Goal: Task Accomplishment & Management: Use online tool/utility

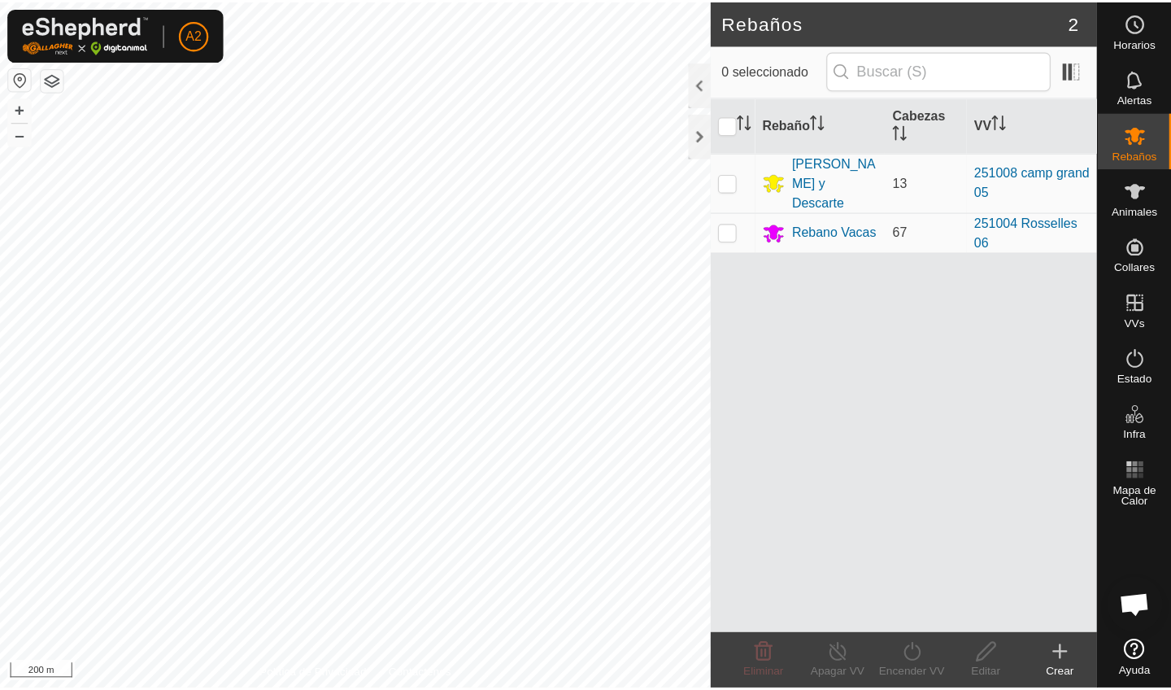
scroll to position [318, 0]
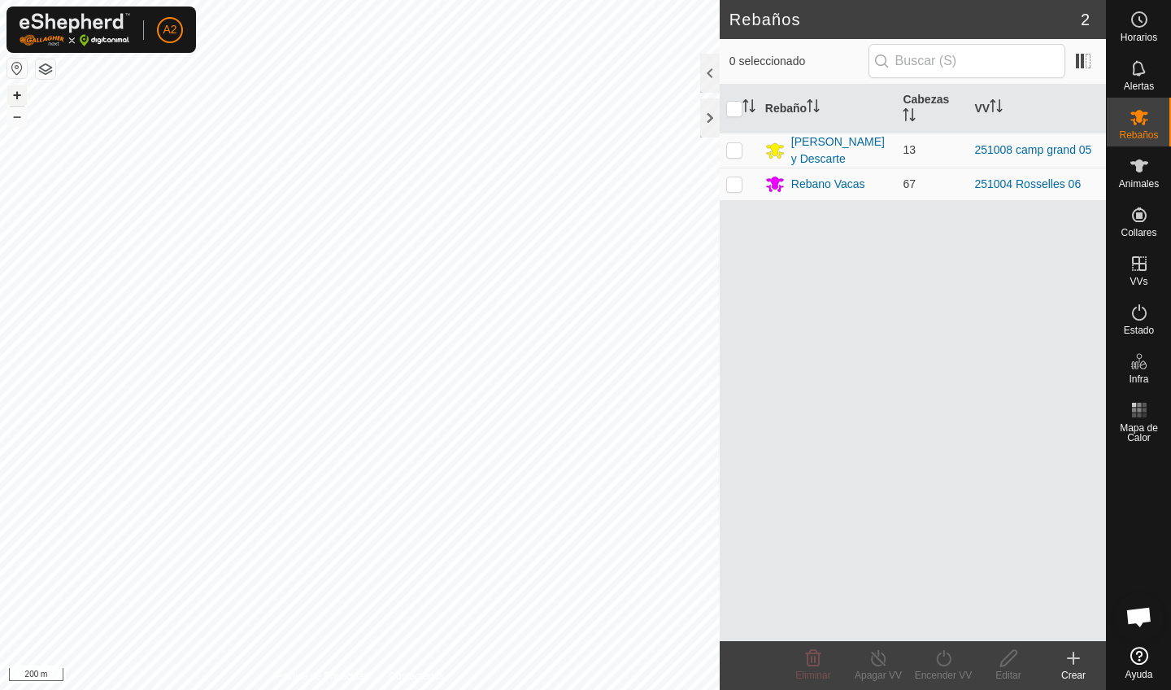
click at [20, 105] on button "+" at bounding box center [17, 95] width 20 height 20
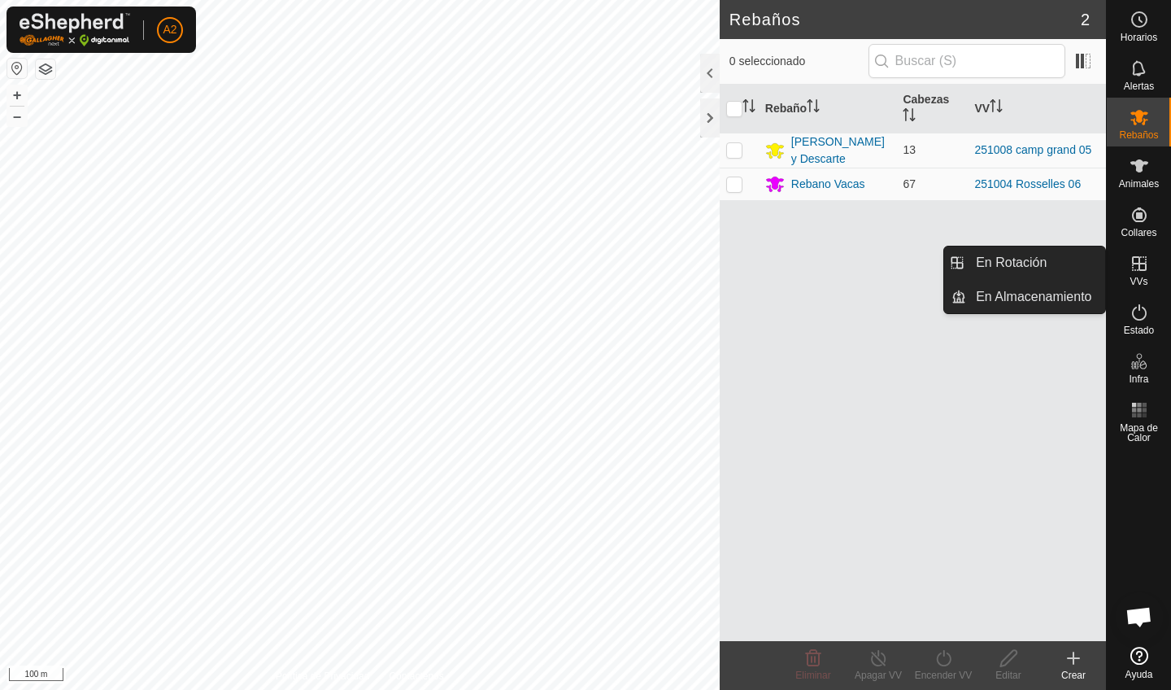
click at [1027, 276] on span "VVs" at bounding box center [1138, 281] width 18 height 10
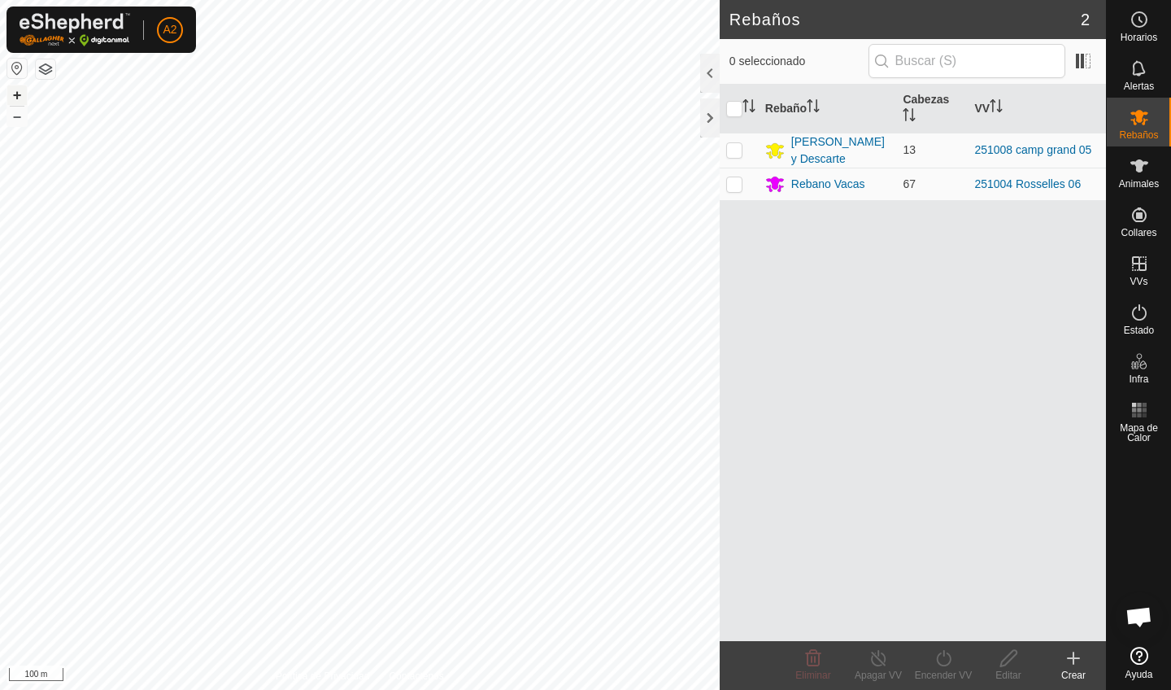
click at [19, 94] on button "+" at bounding box center [17, 95] width 20 height 20
click at [15, 96] on button "+" at bounding box center [17, 95] width 20 height 20
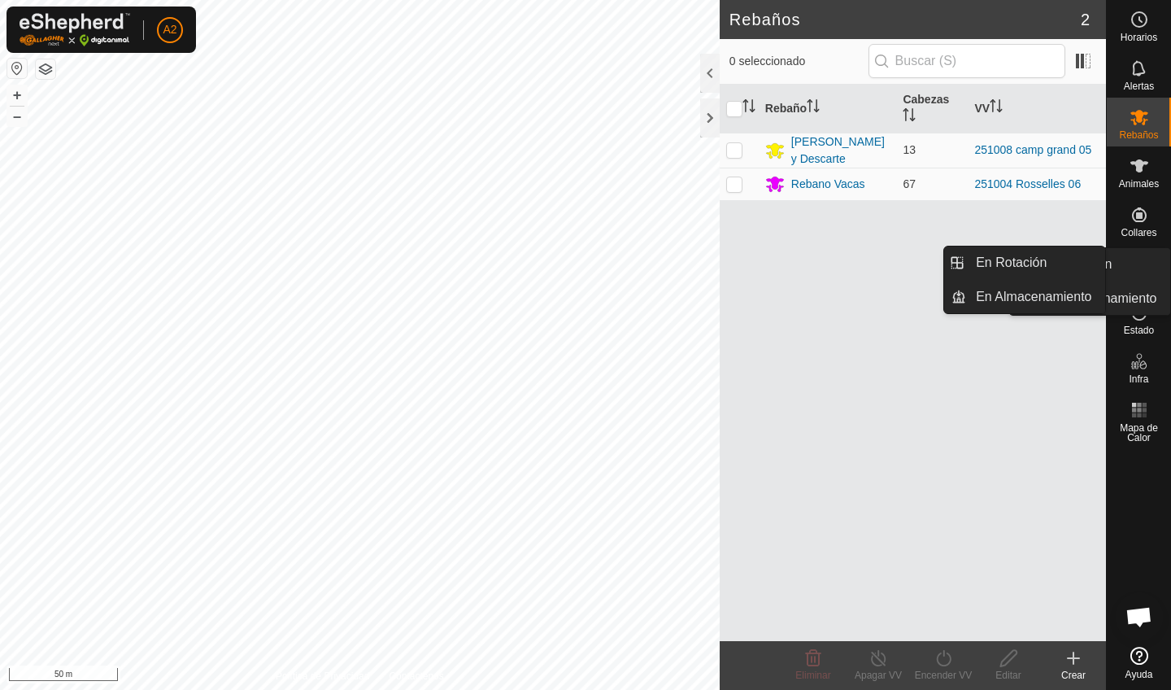
click at [1027, 275] on es-virtualpaddocks-svg-icon at bounding box center [1139, 263] width 29 height 26
click at [1027, 266] on link "En Rotación" at bounding box center [1035, 262] width 139 height 33
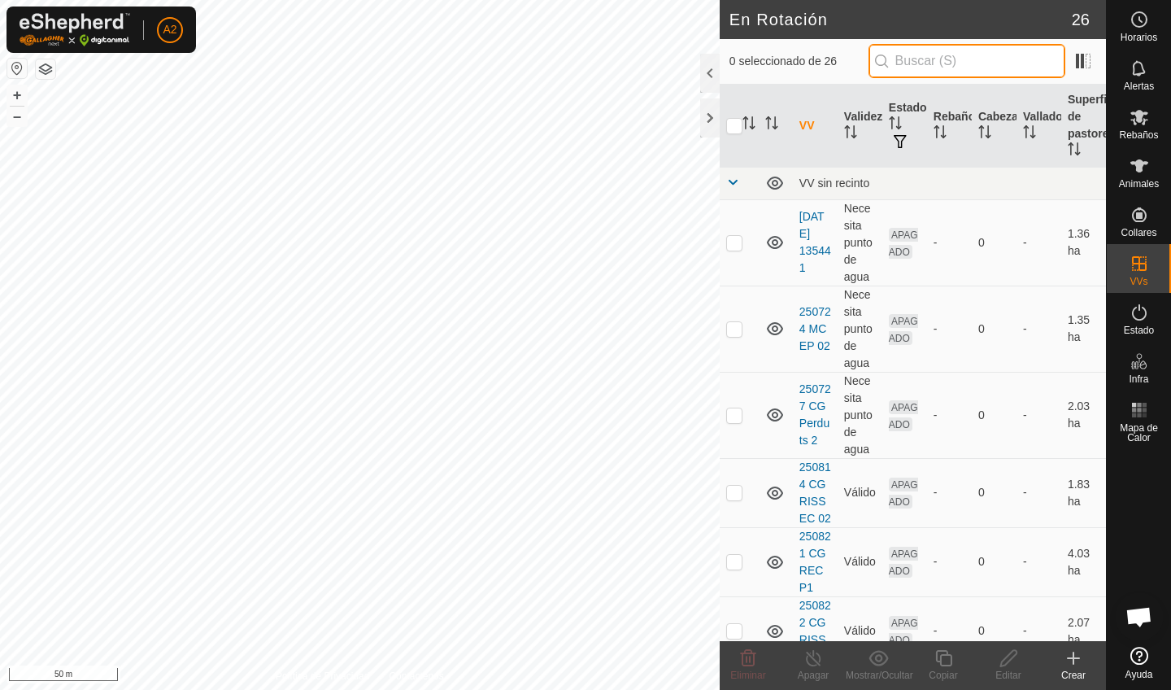
click at [980, 67] on input "text" at bounding box center [966, 61] width 197 height 34
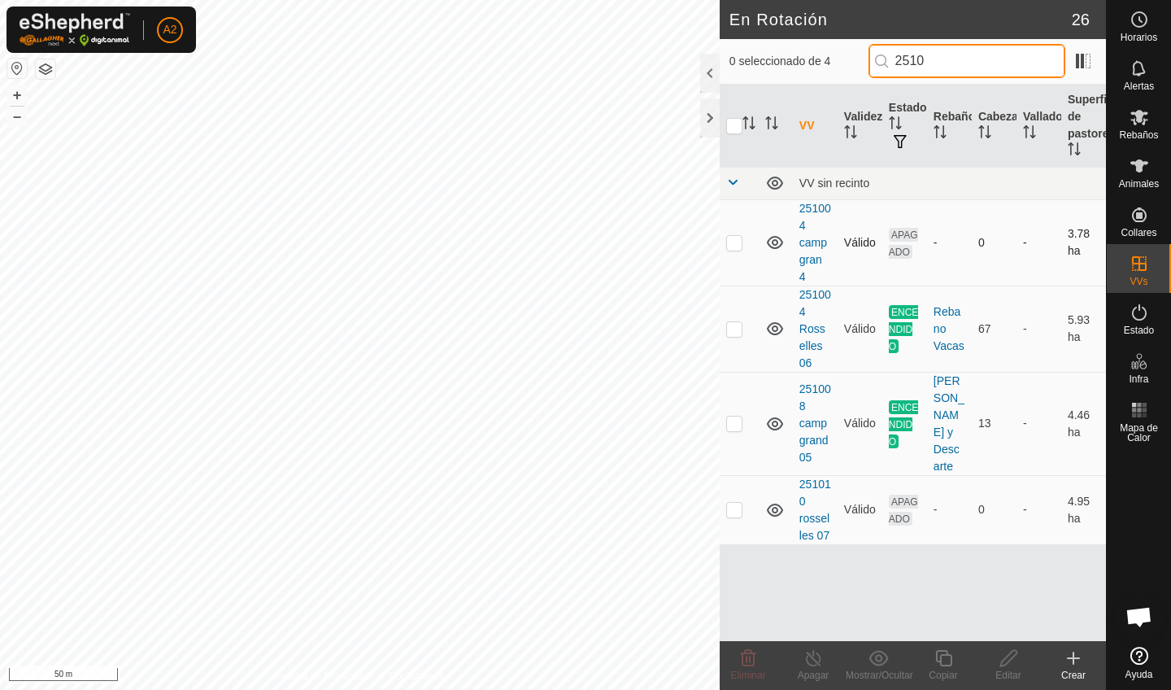
type input "2510"
click at [735, 247] on p-checkbox at bounding box center [734, 242] width 16 height 13
checkbox input "false"
click at [737, 509] on p-checkbox at bounding box center [734, 509] width 16 height 13
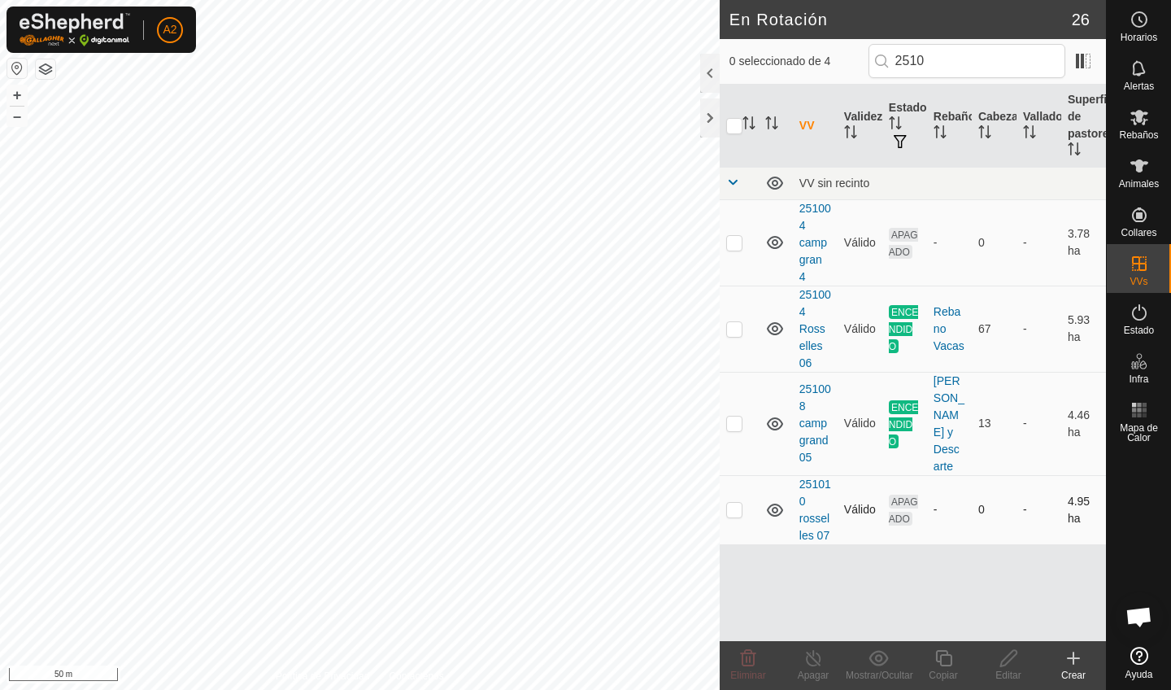
checkbox input "true"
click at [1002, 600] on div "Editar" at bounding box center [1008, 675] width 65 height 15
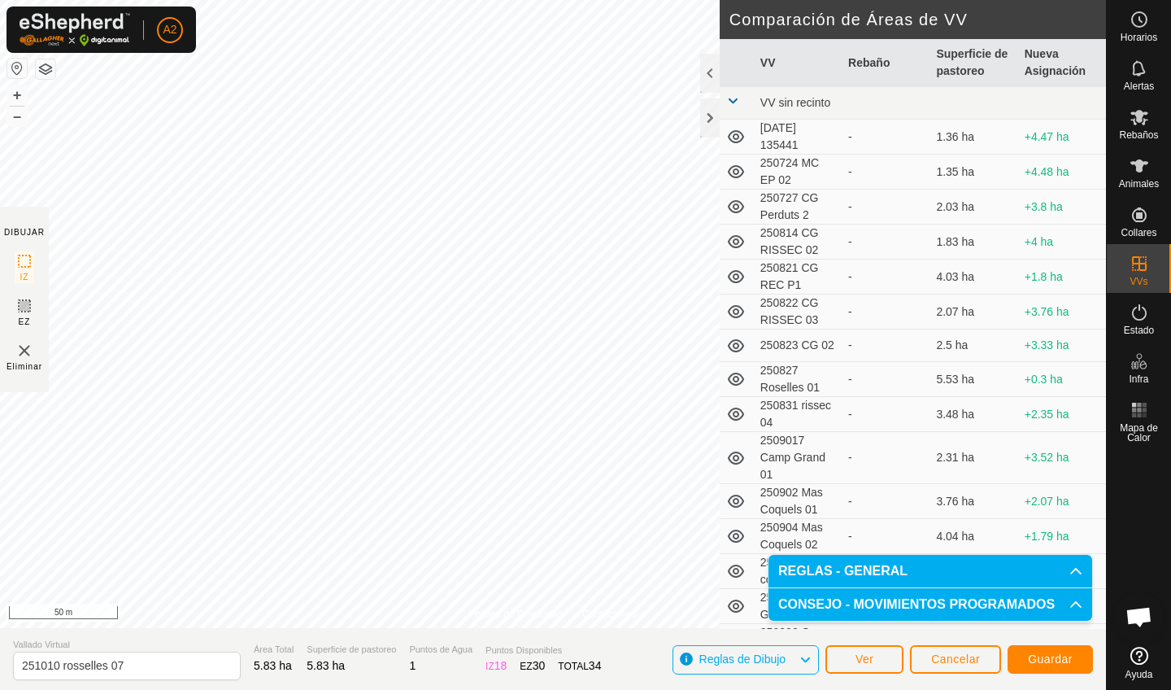
click at [1027, 600] on span "Guardar" at bounding box center [1050, 658] width 45 height 13
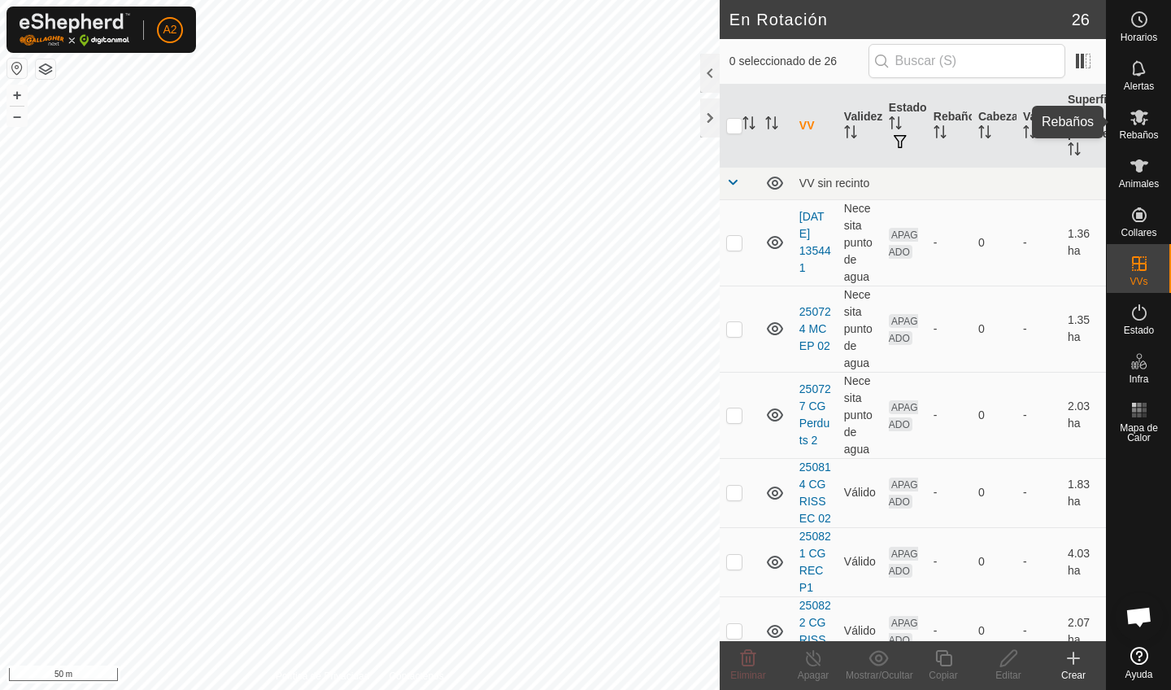
click at [1027, 128] on es-mob-svg-icon at bounding box center [1139, 117] width 29 height 26
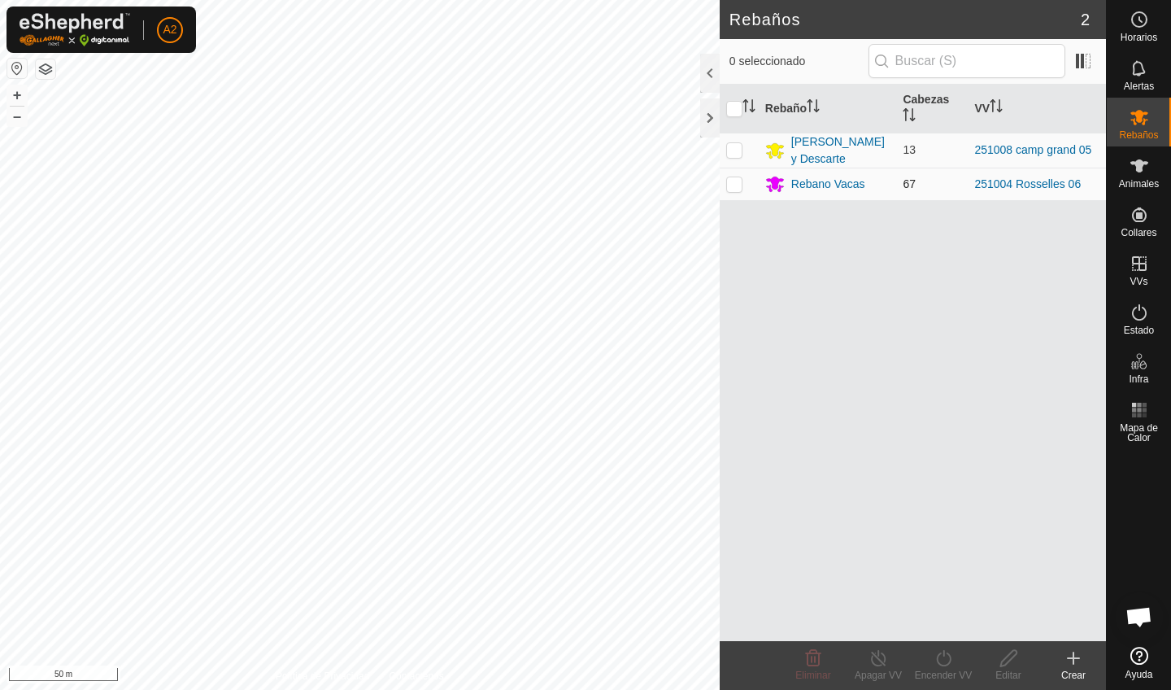
click at [733, 189] on p-checkbox at bounding box center [734, 183] width 16 height 13
checkbox input "true"
click at [937, 600] on div "Encender VV" at bounding box center [943, 675] width 65 height 15
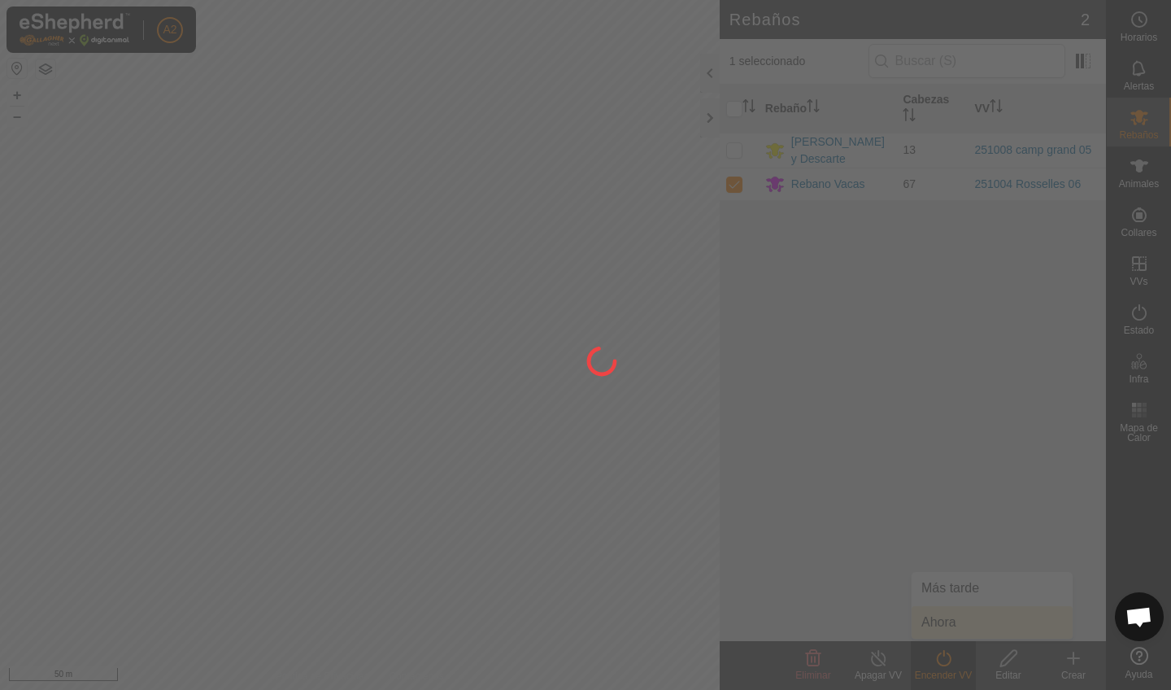
click at [943, 600] on div at bounding box center [585, 345] width 1171 height 690
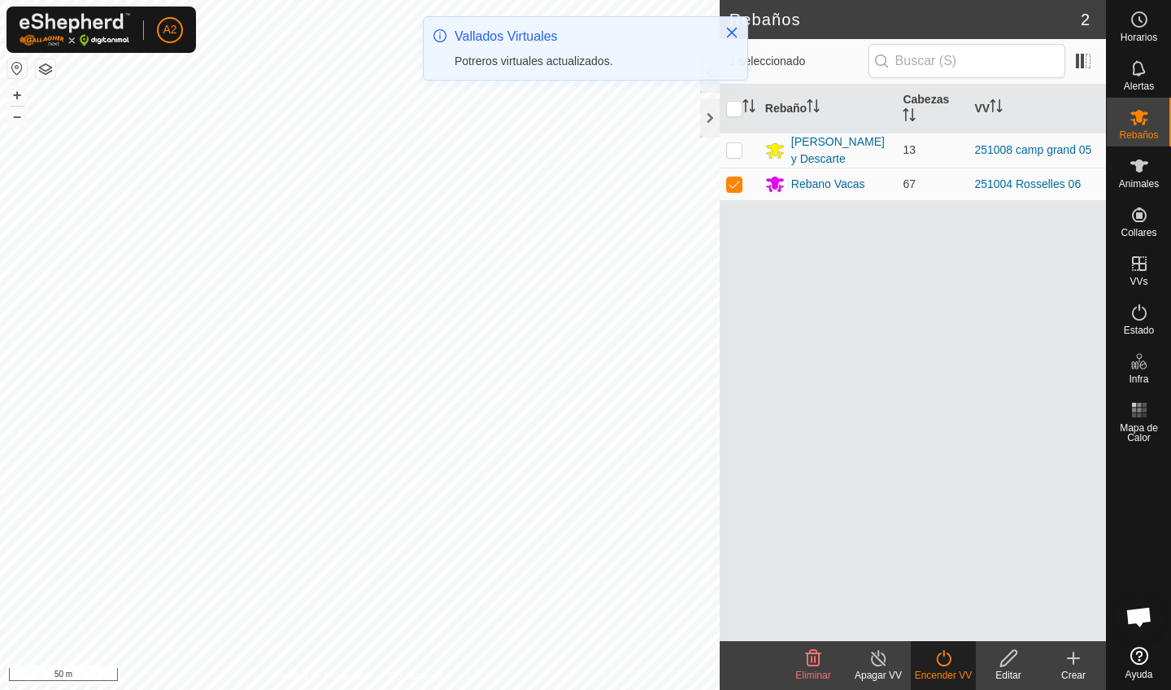
click at [934, 600] on div "Encender VV" at bounding box center [943, 675] width 65 height 15
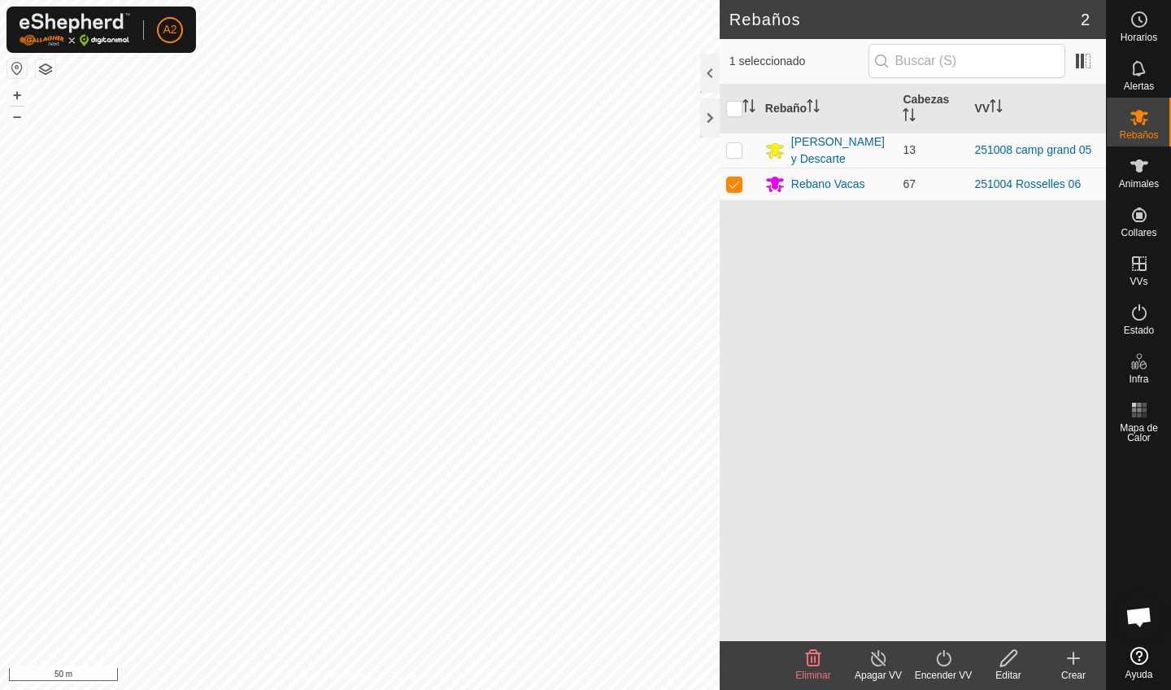
click at [931, 600] on div "Encender VV" at bounding box center [943, 675] width 65 height 15
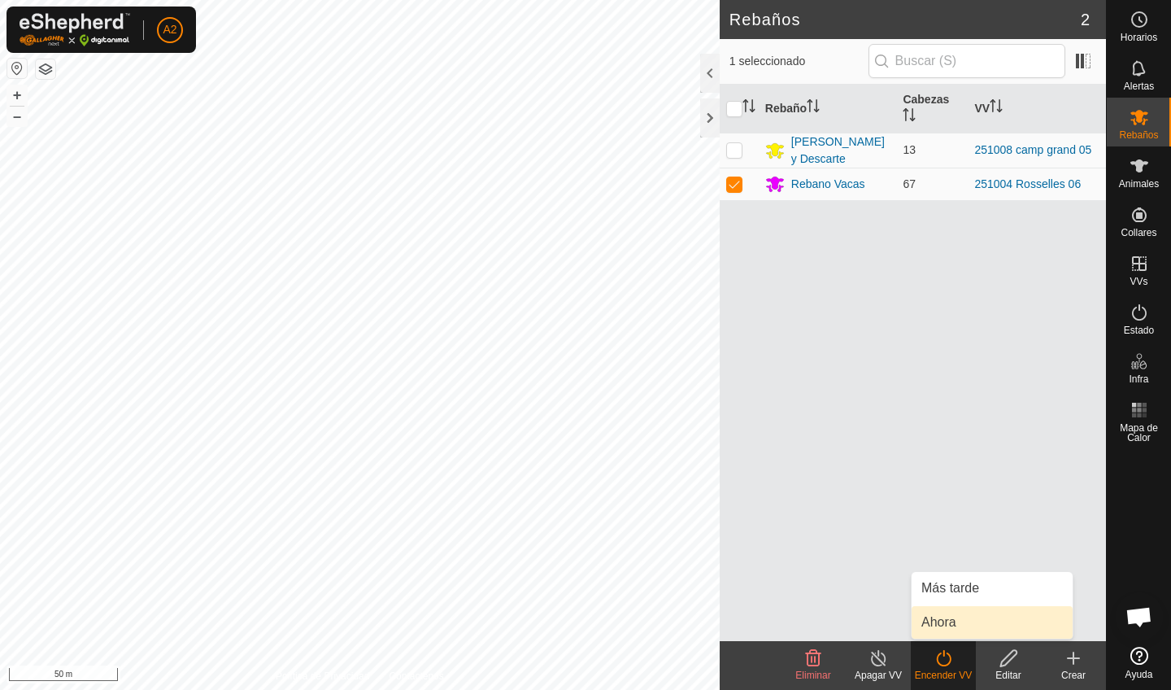
click at [942, 600] on span "Ahora" at bounding box center [938, 622] width 35 height 20
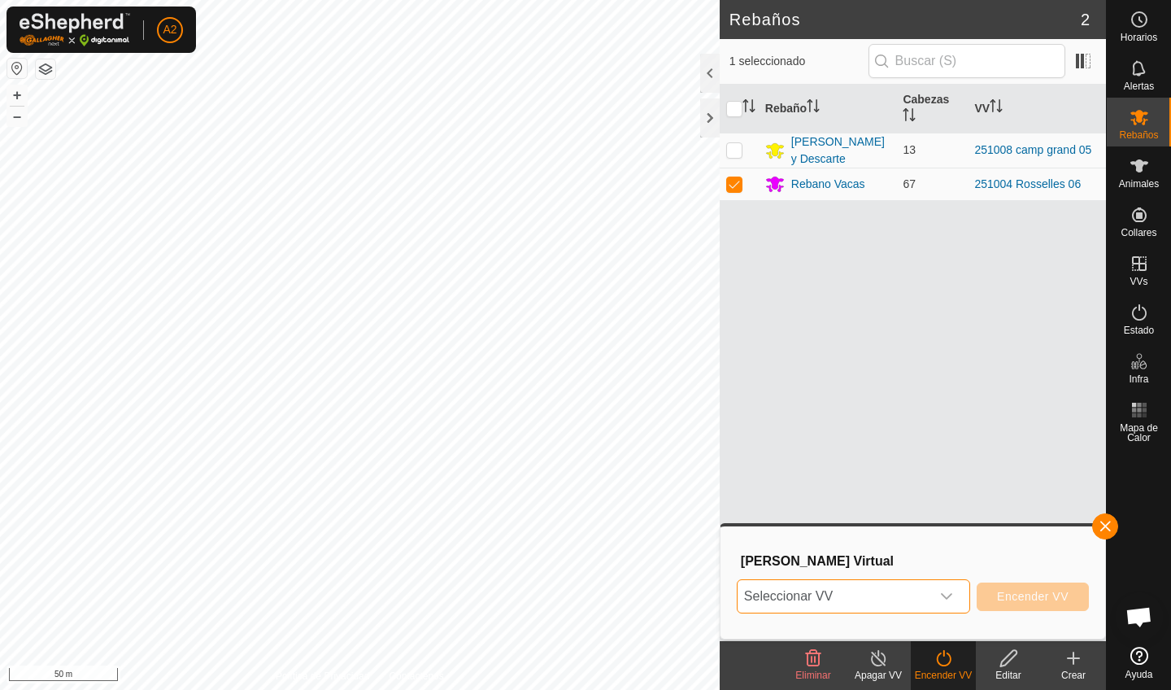
click at [898, 594] on span "Seleccionar VV" at bounding box center [833, 596] width 193 height 33
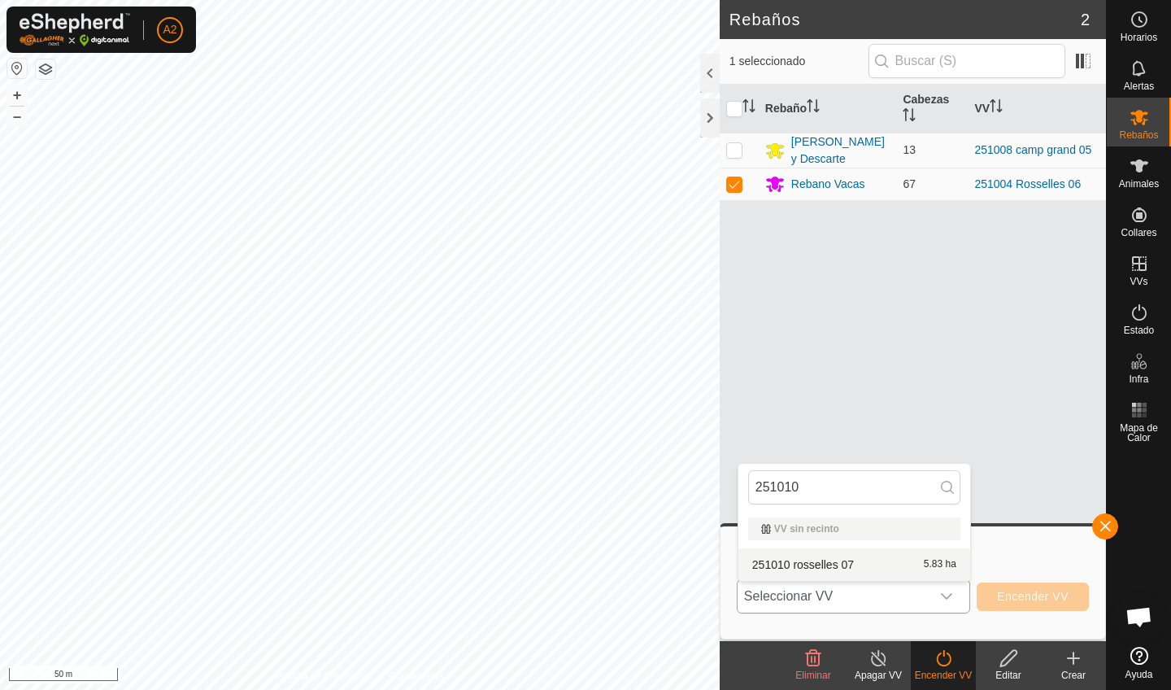
type input "251010"
click at [856, 566] on li "251010 rosselles 07 5.83 ha" at bounding box center [854, 564] width 232 height 33
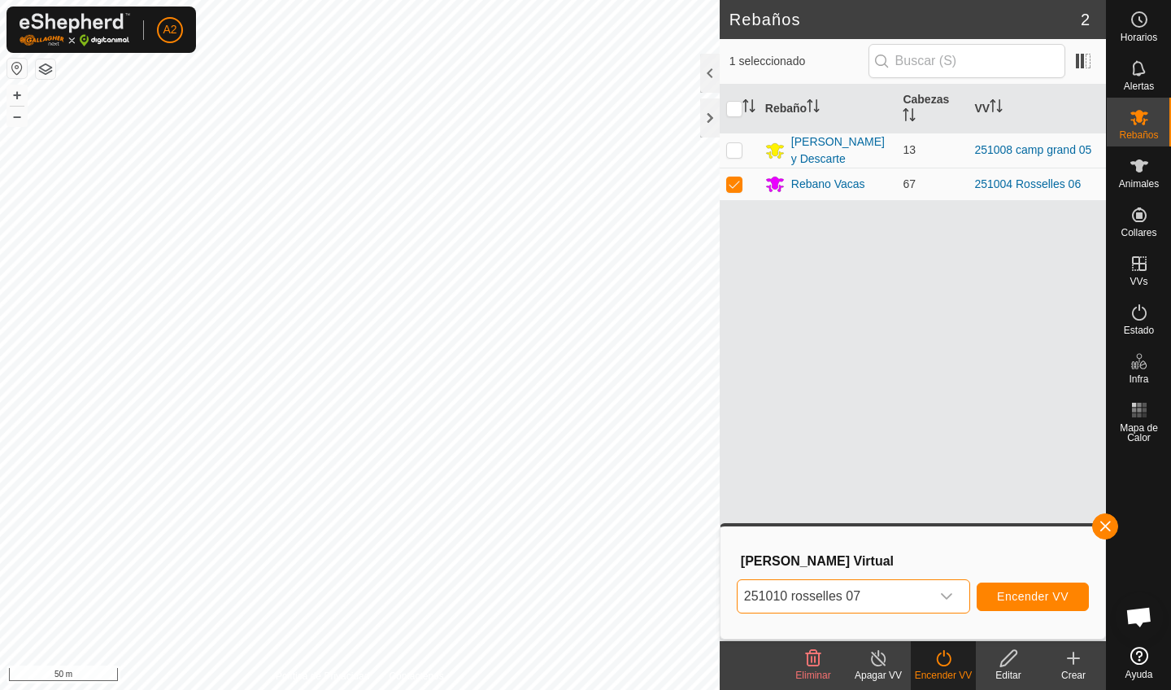
click at [994, 600] on button "Encender VV" at bounding box center [1033, 596] width 112 height 28
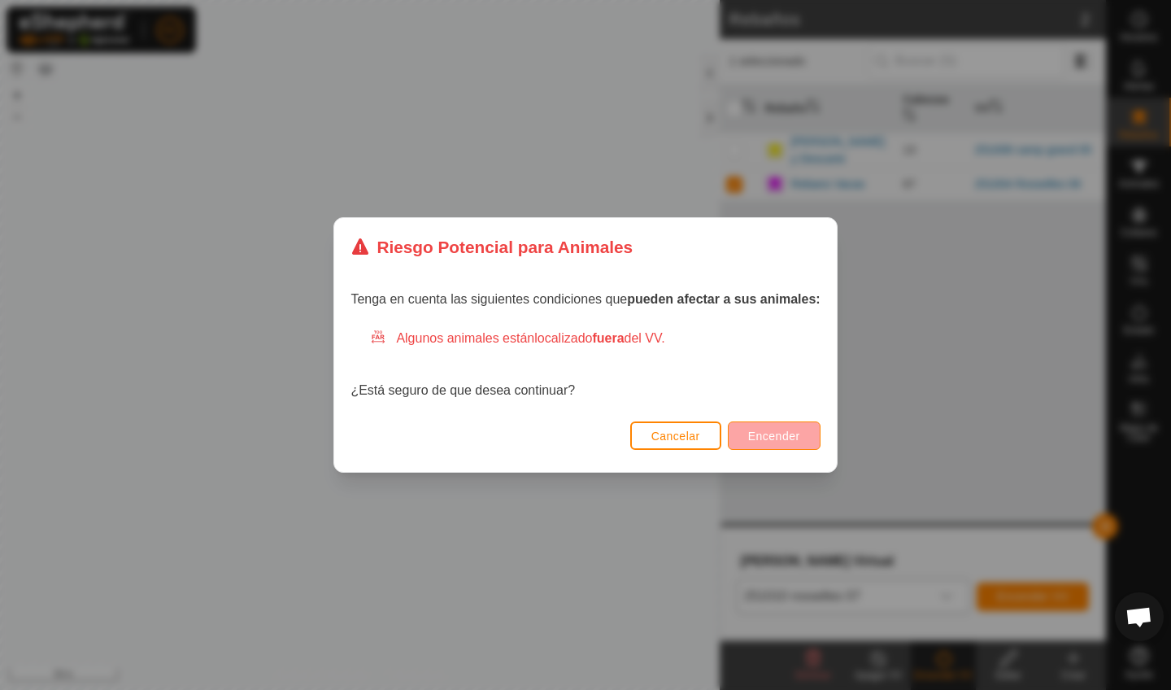
click at [787, 431] on span "Encender" at bounding box center [774, 435] width 52 height 13
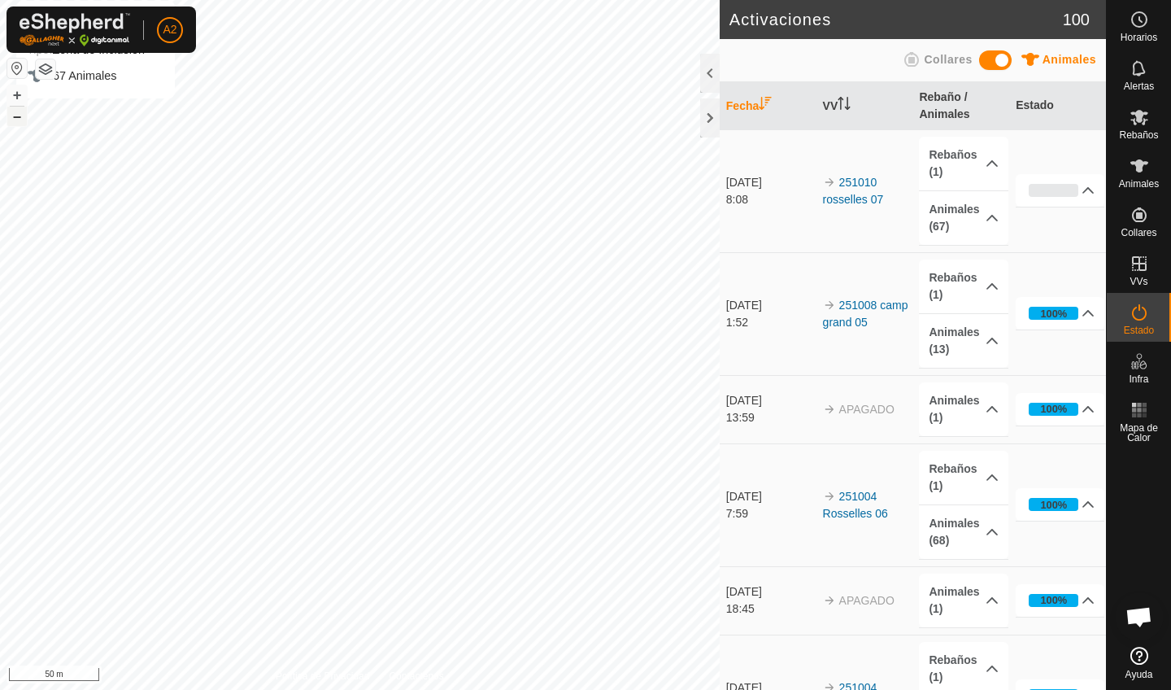
click at [15, 115] on button "–" at bounding box center [17, 117] width 20 height 20
